Goal: Information Seeking & Learning: Stay updated

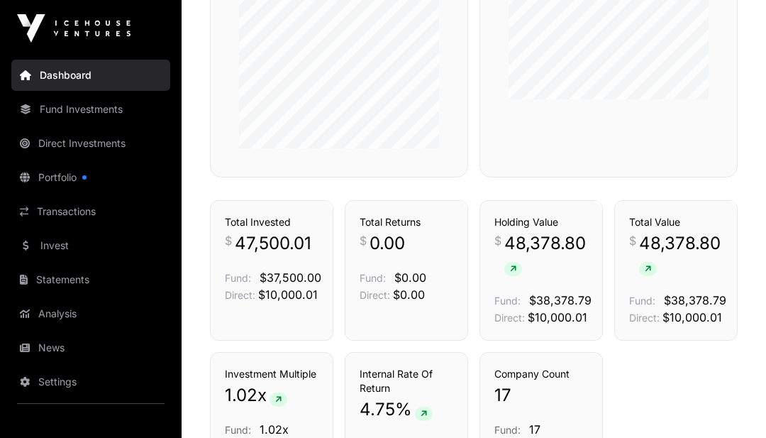
scroll to position [845, 0]
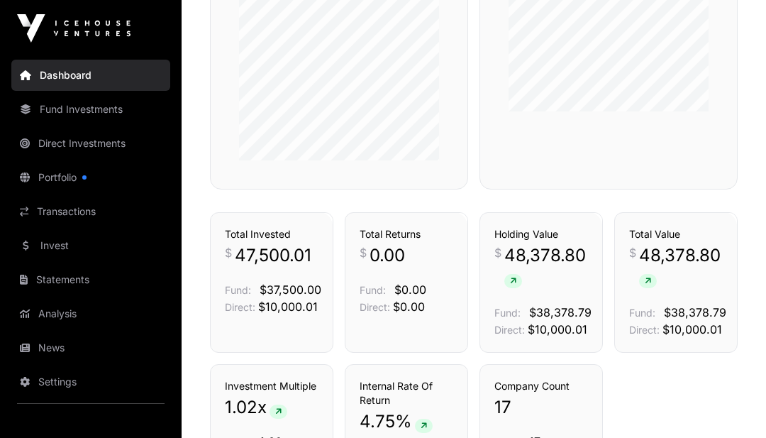
click at [116, 177] on link "Portfolio" at bounding box center [90, 177] width 159 height 31
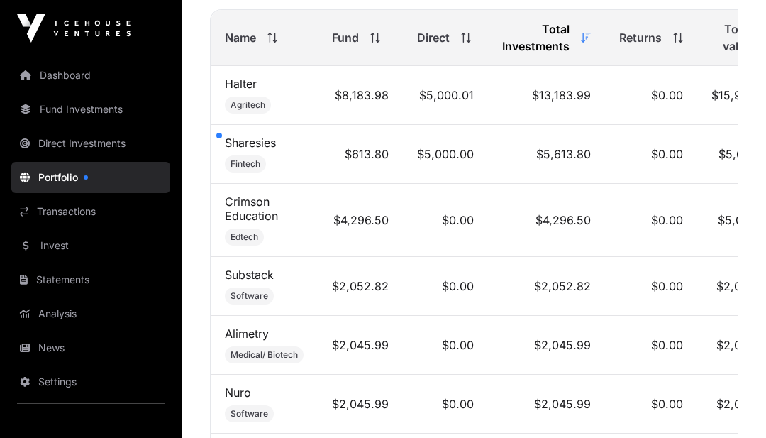
scroll to position [749, 0]
click at [690, 167] on td "$0.00" at bounding box center [651, 155] width 92 height 59
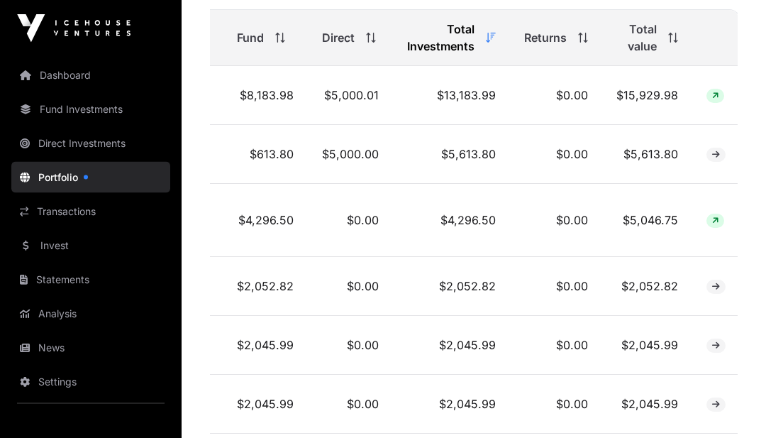
scroll to position [0, 94]
click at [718, 155] on span at bounding box center [717, 155] width 19 height 14
click at [708, 160] on span at bounding box center [717, 155] width 19 height 14
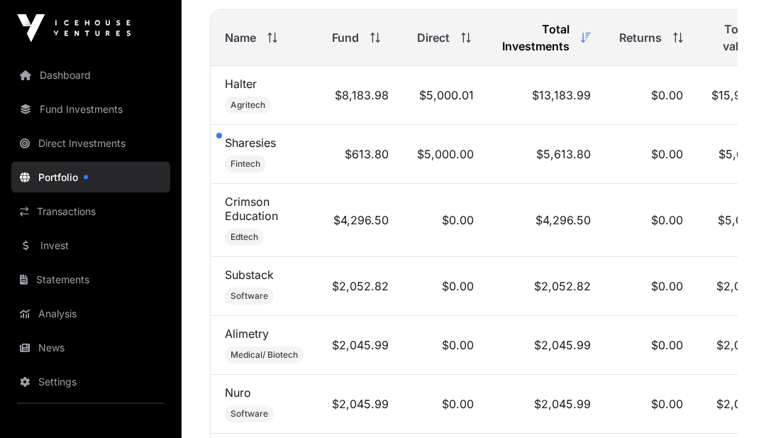
scroll to position [0, 0]
click at [233, 142] on link "Sharesies" at bounding box center [250, 143] width 51 height 14
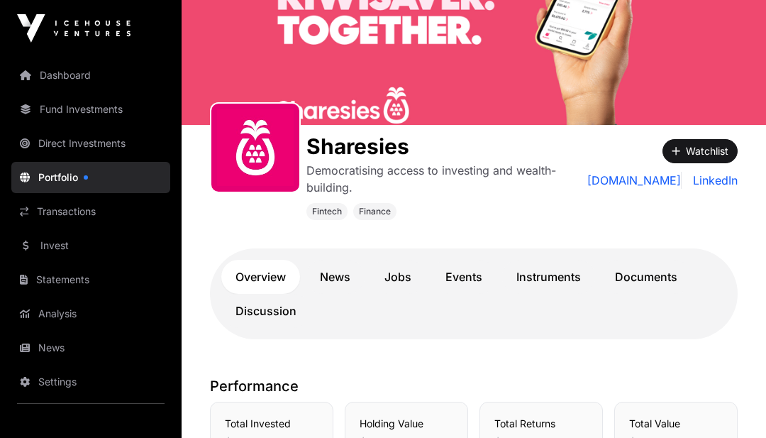
scroll to position [110, 0]
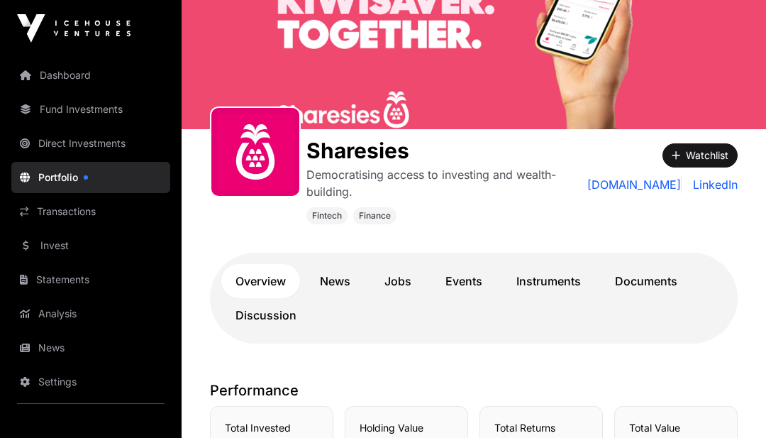
click at [328, 289] on link "News" at bounding box center [335, 281] width 59 height 34
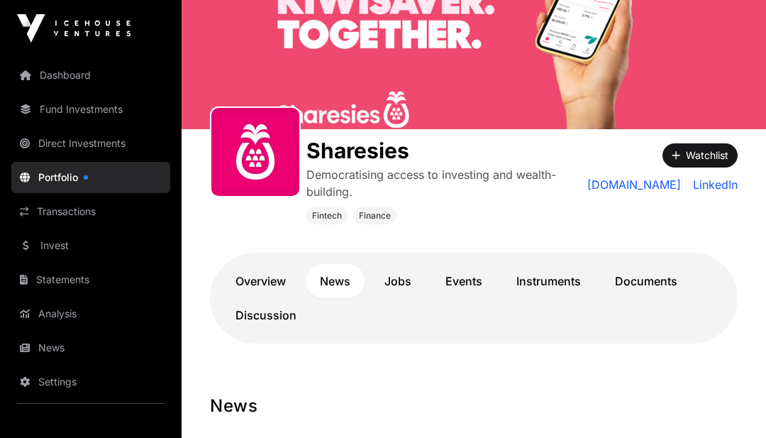
click at [648, 272] on link "Documents" at bounding box center [646, 281] width 91 height 34
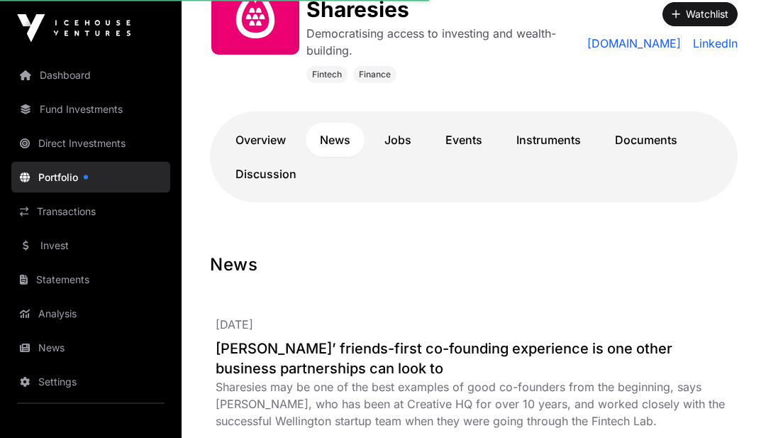
scroll to position [267, 0]
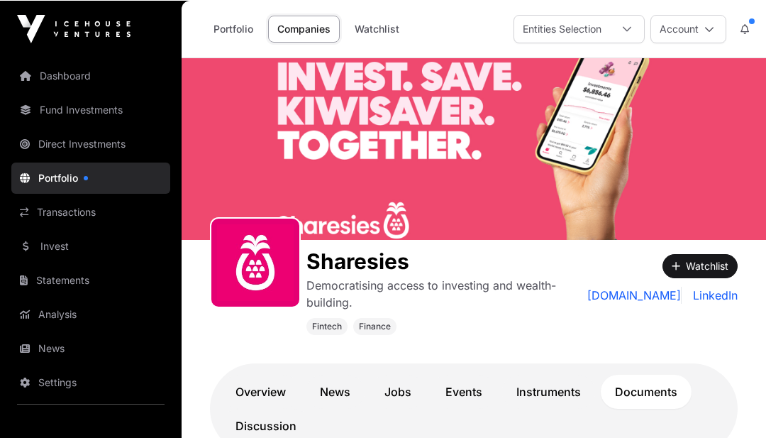
click at [140, 224] on link "Transactions" at bounding box center [90, 211] width 159 height 31
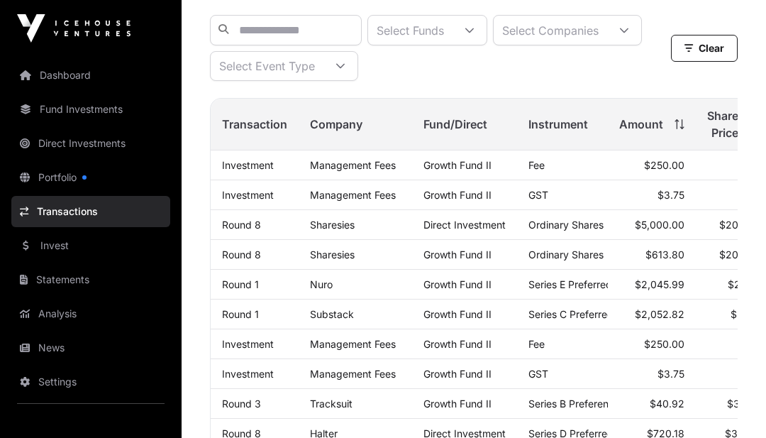
click at [584, 230] on span "Ordinary Shares" at bounding box center [565, 224] width 75 height 12
click at [499, 230] on span "Direct Investment" at bounding box center [464, 224] width 82 height 12
click at [331, 228] on link "Sharesies" at bounding box center [332, 224] width 45 height 12
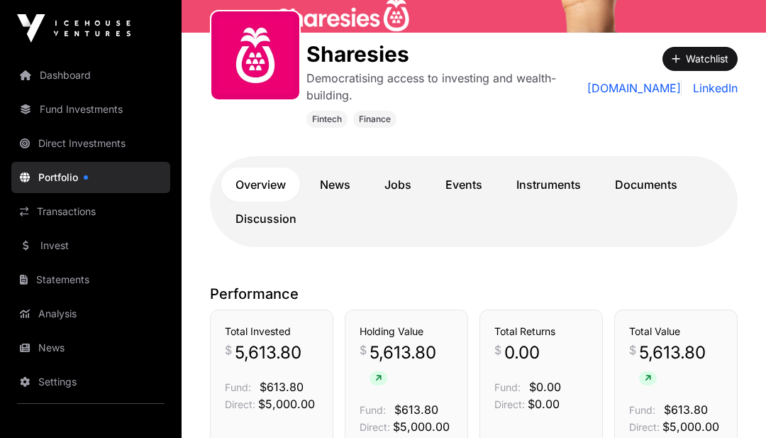
scroll to position [189, 0]
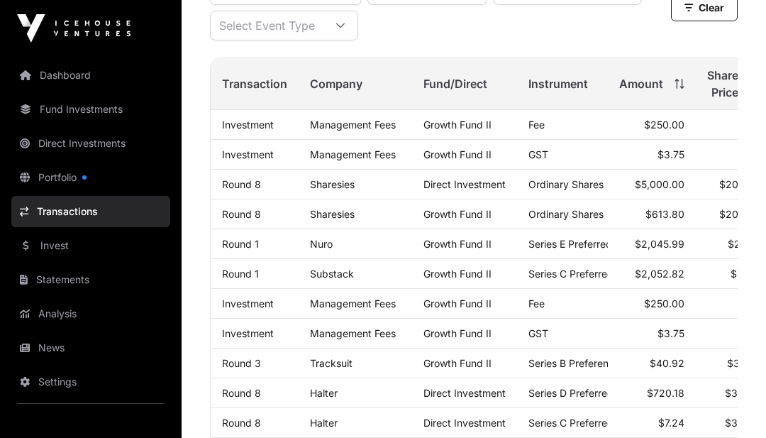
scroll to position [148, 0]
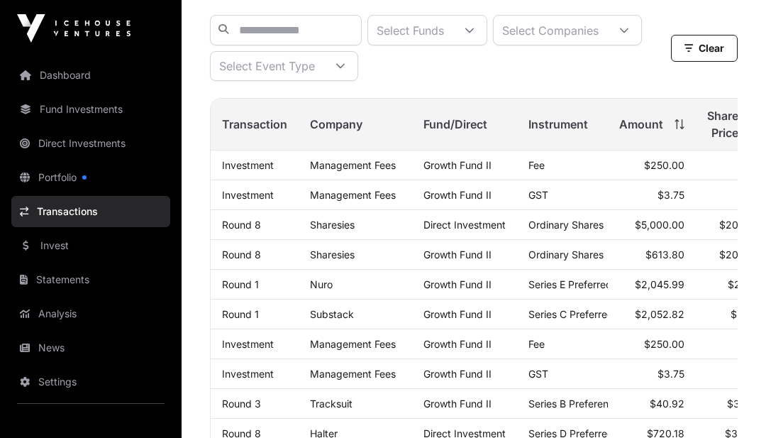
click at [594, 223] on span "Ordinary Shares" at bounding box center [565, 224] width 75 height 12
click at [355, 223] on link "Sharesies" at bounding box center [332, 224] width 45 height 12
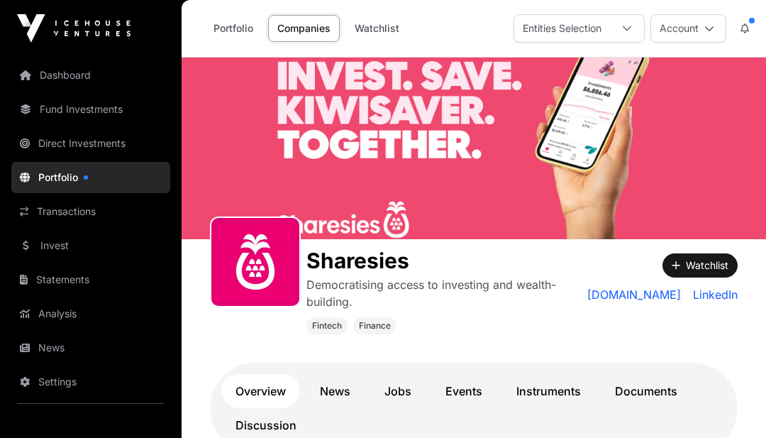
click at [645, 384] on link "Documents" at bounding box center [646, 391] width 91 height 34
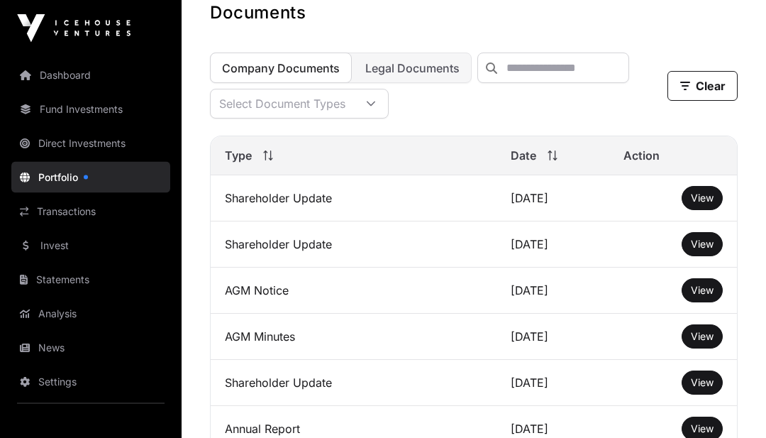
scroll to position [431, 0]
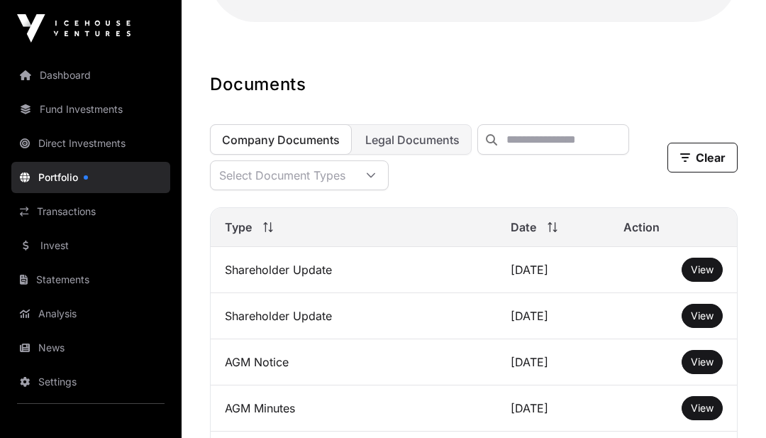
click at [433, 135] on span "Legal Documents" at bounding box center [412, 140] width 94 height 14
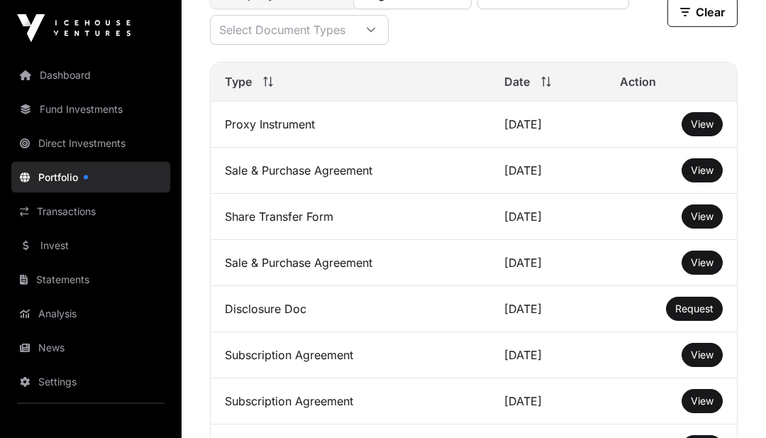
scroll to position [587, 0]
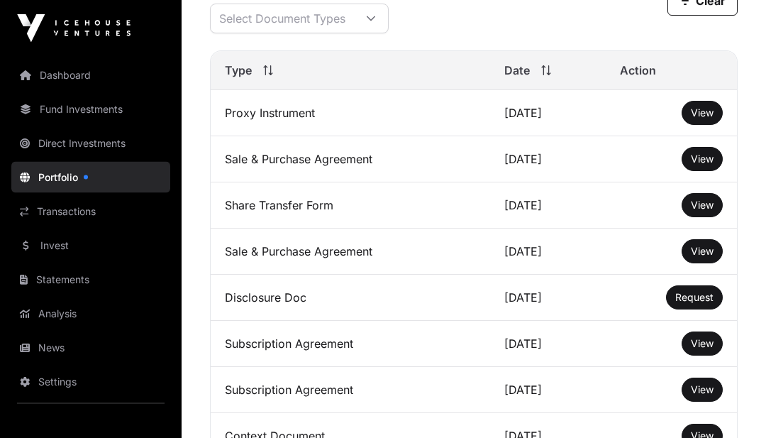
click at [600, 333] on td "[DATE]" at bounding box center [548, 344] width 116 height 46
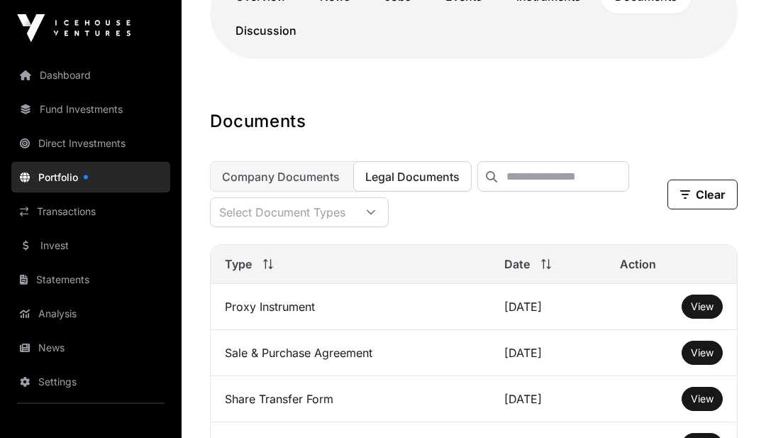
scroll to position [394, 0]
click at [710, 305] on span "View" at bounding box center [702, 306] width 23 height 12
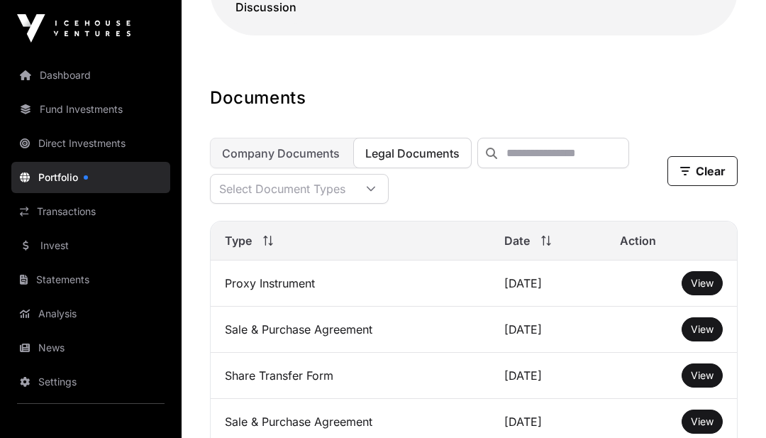
click at [40, 209] on link "Transactions" at bounding box center [90, 211] width 159 height 31
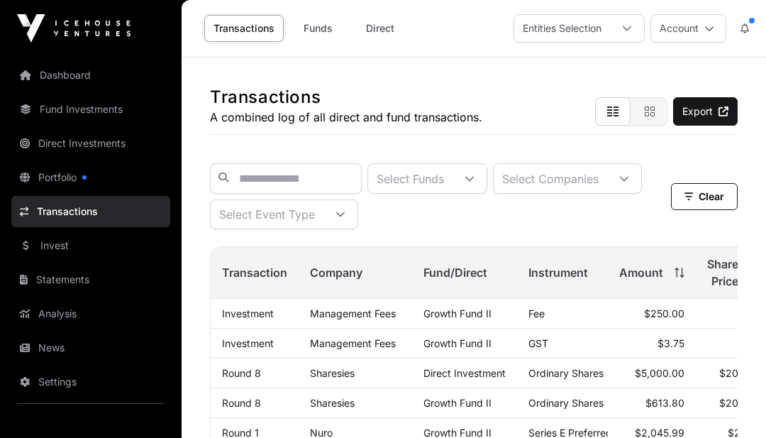
click at [125, 181] on link "Portfolio" at bounding box center [90, 177] width 159 height 31
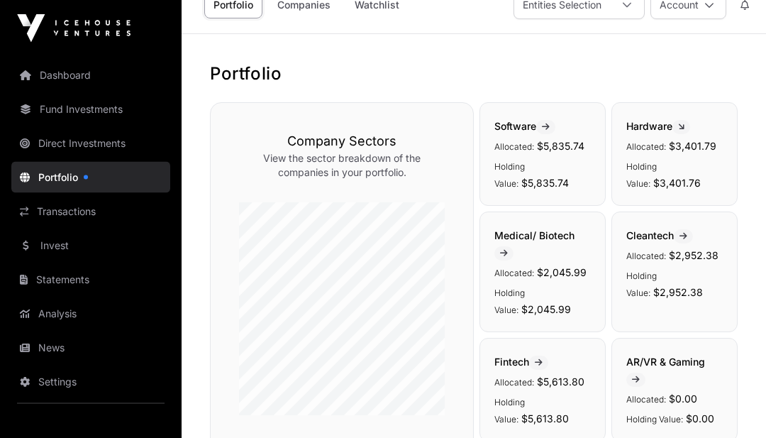
scroll to position [25, 0]
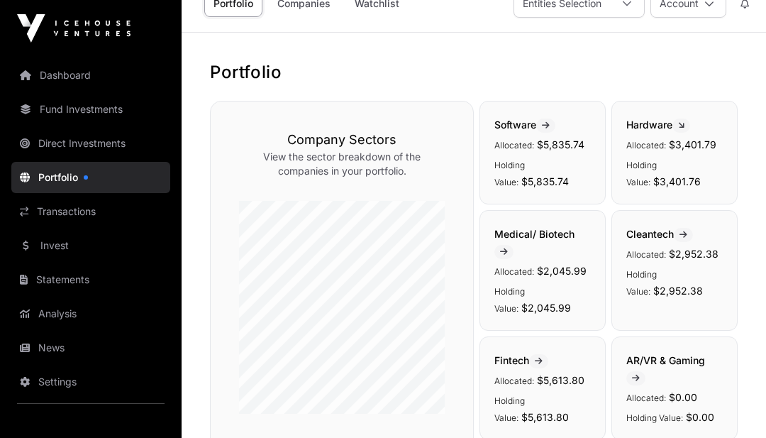
click at [37, 327] on link "Analysis" at bounding box center [90, 313] width 159 height 31
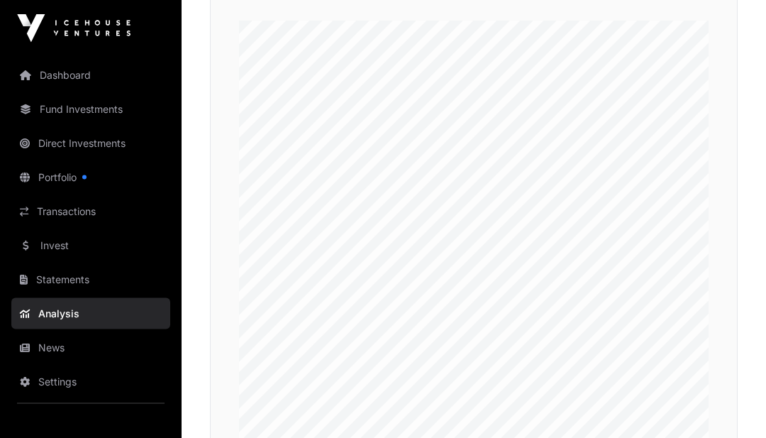
scroll to position [3169, 0]
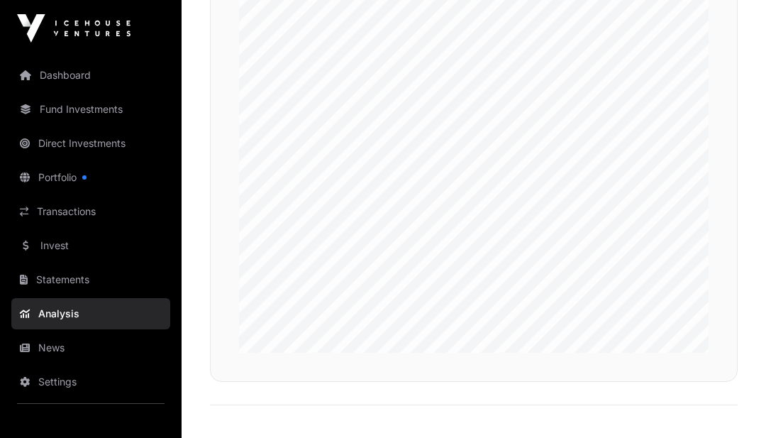
click at [135, 175] on link "Portfolio" at bounding box center [90, 177] width 159 height 31
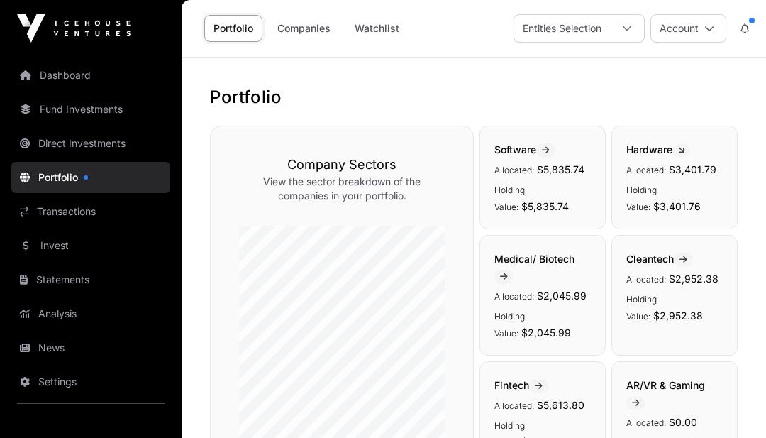
click at [40, 113] on link "Fund Investments" at bounding box center [90, 109] width 159 height 31
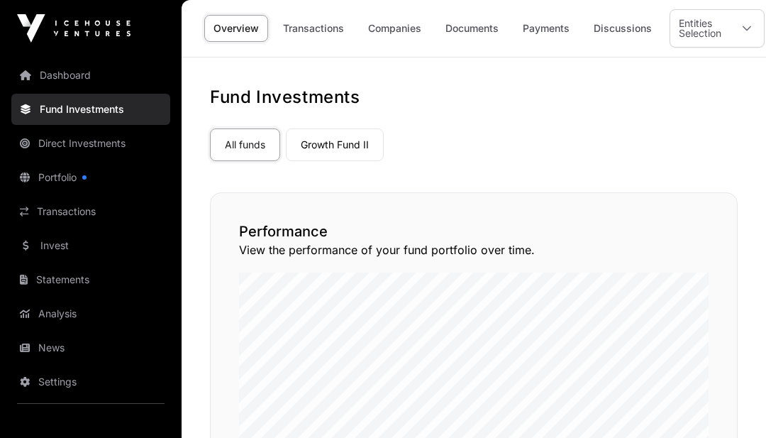
click at [476, 21] on link "Documents" at bounding box center [472, 28] width 72 height 27
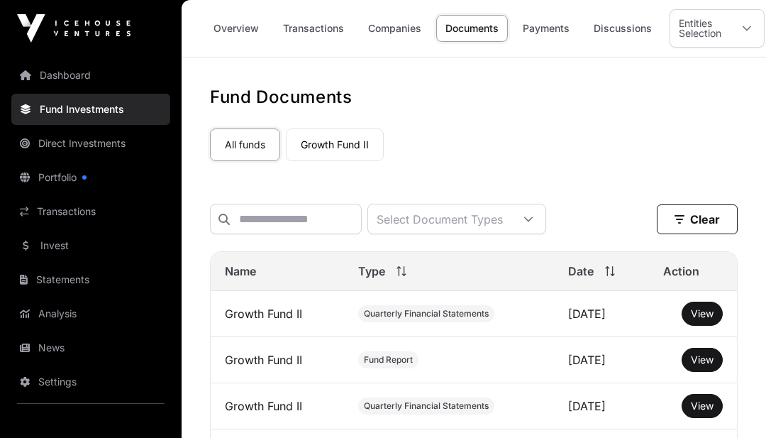
click at [417, 33] on link "Companies" at bounding box center [395, 28] width 72 height 27
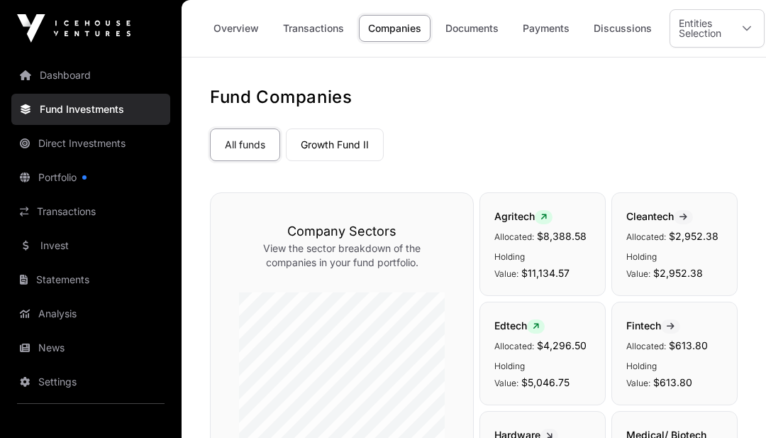
click at [490, 28] on link "Documents" at bounding box center [472, 28] width 72 height 27
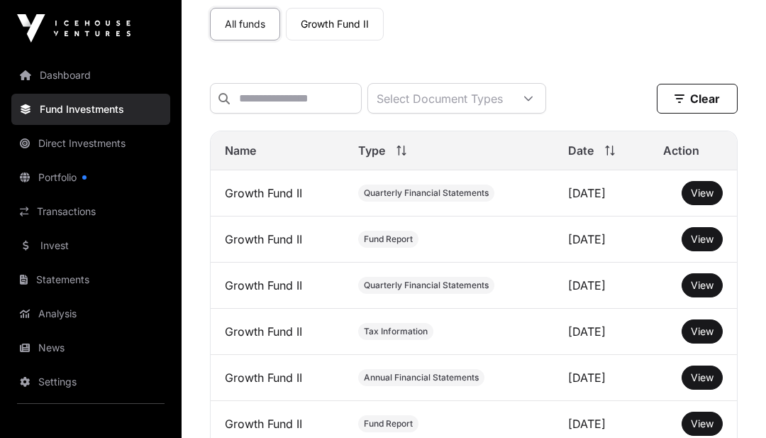
scroll to position [118, 0]
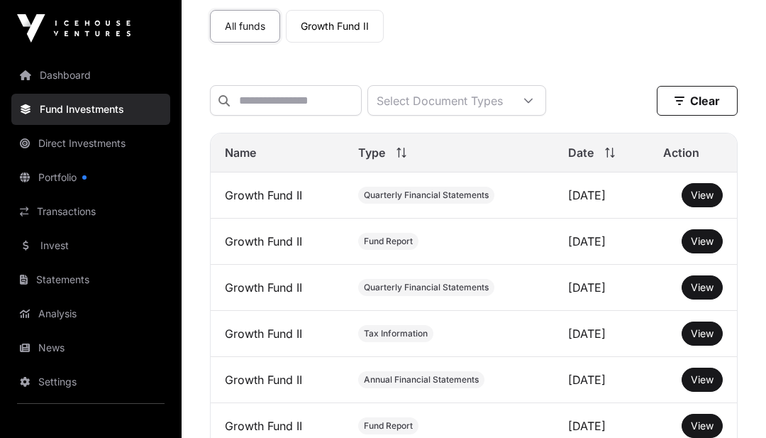
click at [43, 148] on link "Direct Investments" at bounding box center [90, 143] width 159 height 31
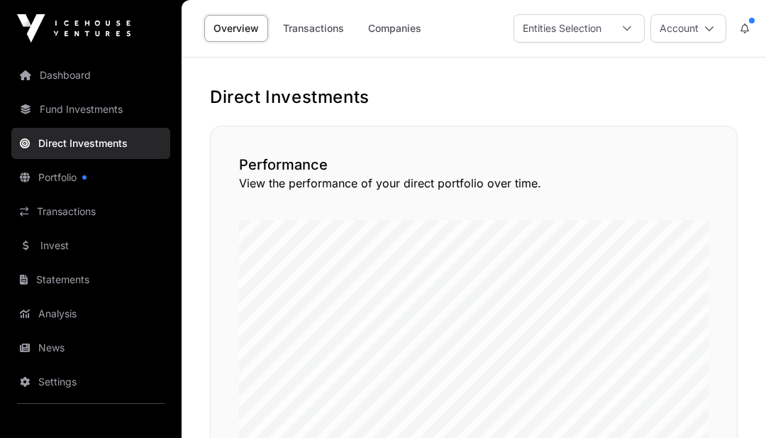
click at [37, 240] on link "Invest" at bounding box center [90, 245] width 159 height 31
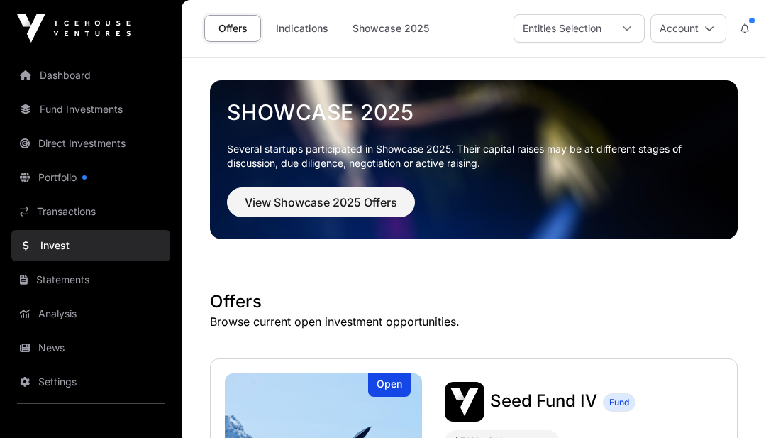
click at [30, 272] on link "Statements" at bounding box center [90, 279] width 159 height 31
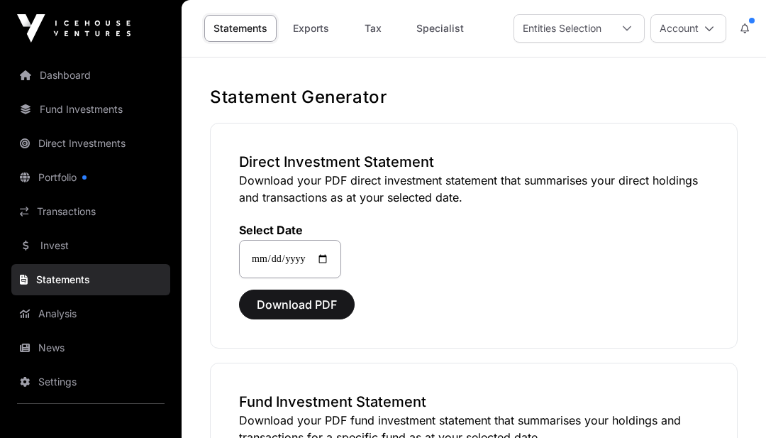
click at [141, 305] on link "Analysis" at bounding box center [90, 313] width 159 height 31
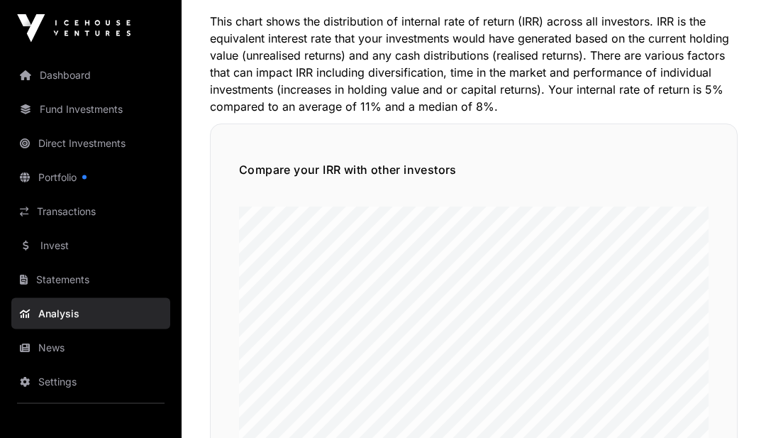
click at [35, 348] on link "News" at bounding box center [90, 347] width 159 height 31
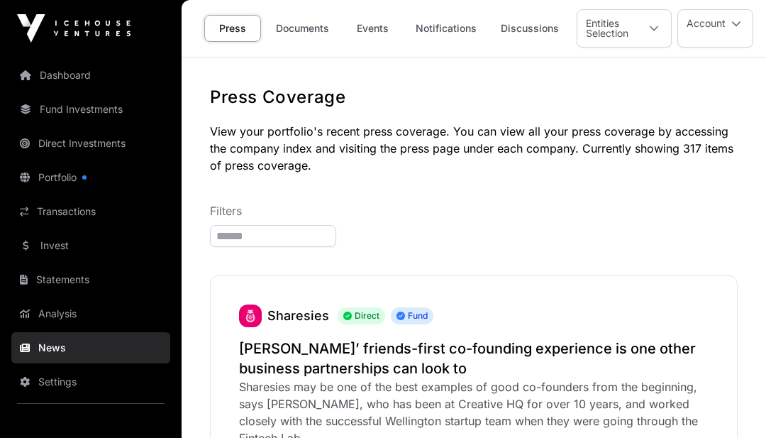
click at [312, 28] on link "Documents" at bounding box center [303, 28] width 72 height 27
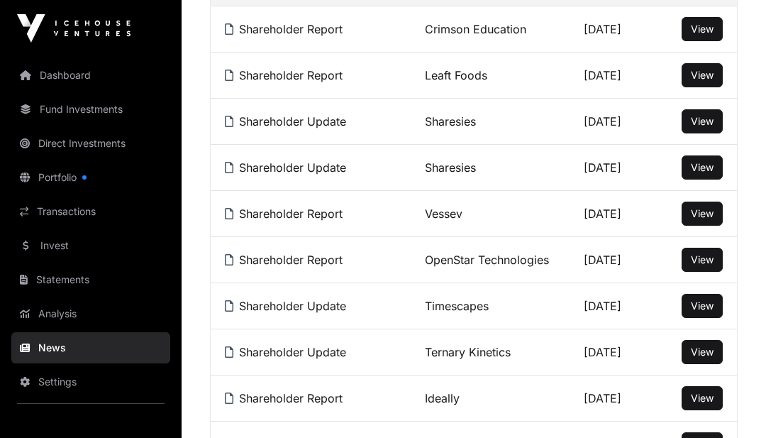
scroll to position [288, 0]
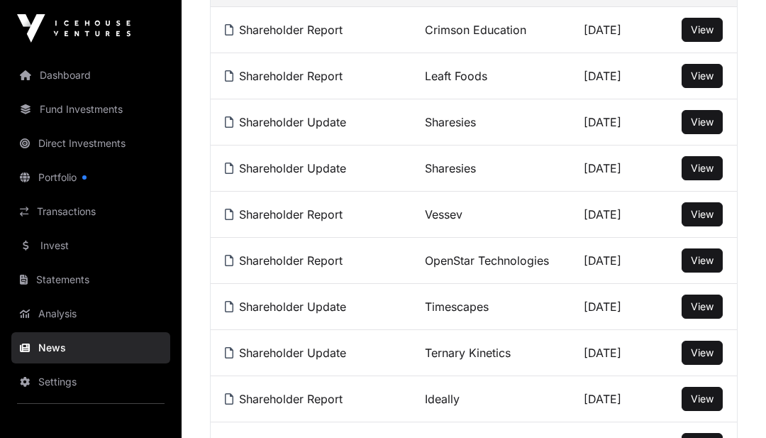
click at [691, 174] on span "View" at bounding box center [702, 168] width 23 height 12
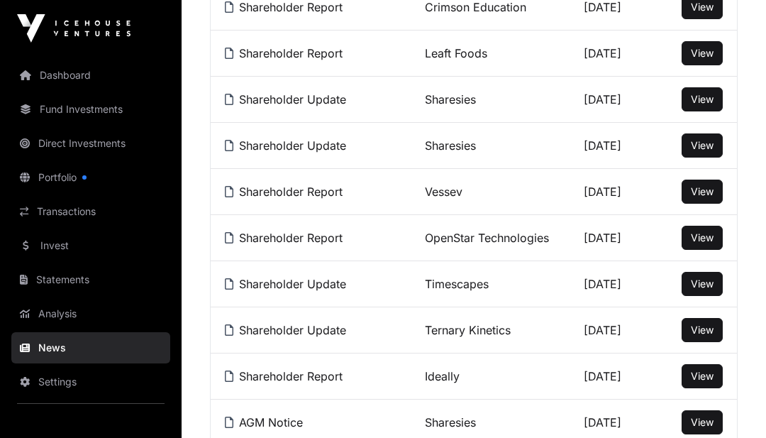
click at [701, 100] on span "View" at bounding box center [702, 99] width 23 height 12
